Goal: Information Seeking & Learning: Learn about a topic

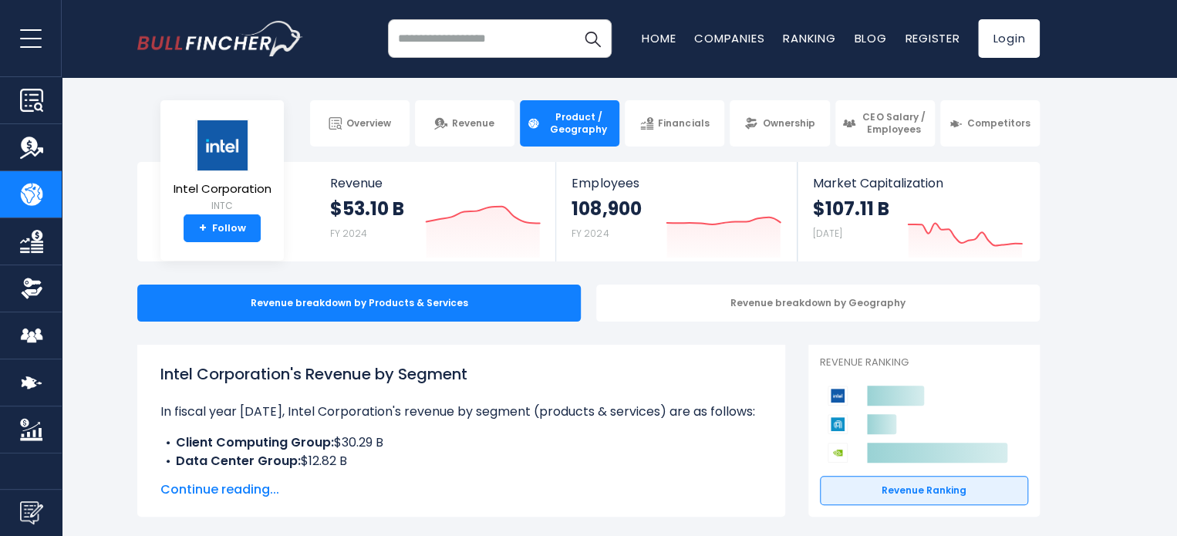
click at [207, 483] on span "Continue reading..." at bounding box center [461, 489] width 602 height 19
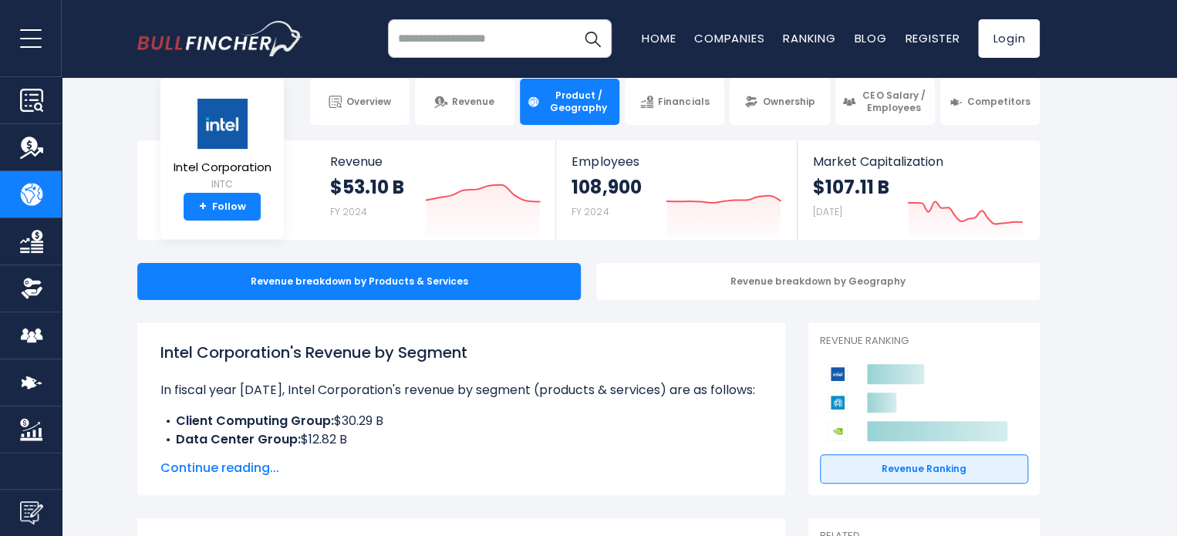
drag, startPoint x: 149, startPoint y: 357, endPoint x: 477, endPoint y: 342, distance: 328.9
click at [477, 342] on div "Intel Corporation's Revenue by Segment In fiscal year 2024, Intel Corporation's…" at bounding box center [461, 409] width 648 height 172
copy h1 "Intel Corporation's Revenue by Segment"
click at [51, 331] on link "CEO Salary / Employees" at bounding box center [31, 335] width 62 height 46
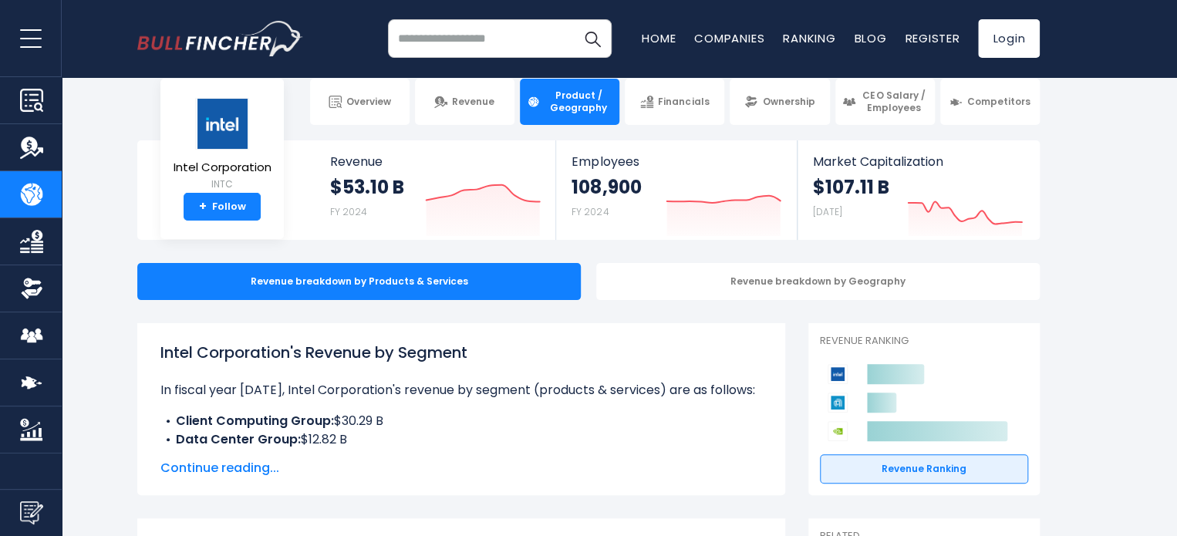
scroll to position [0, 0]
